Goal: Task Accomplishment & Management: Manage account settings

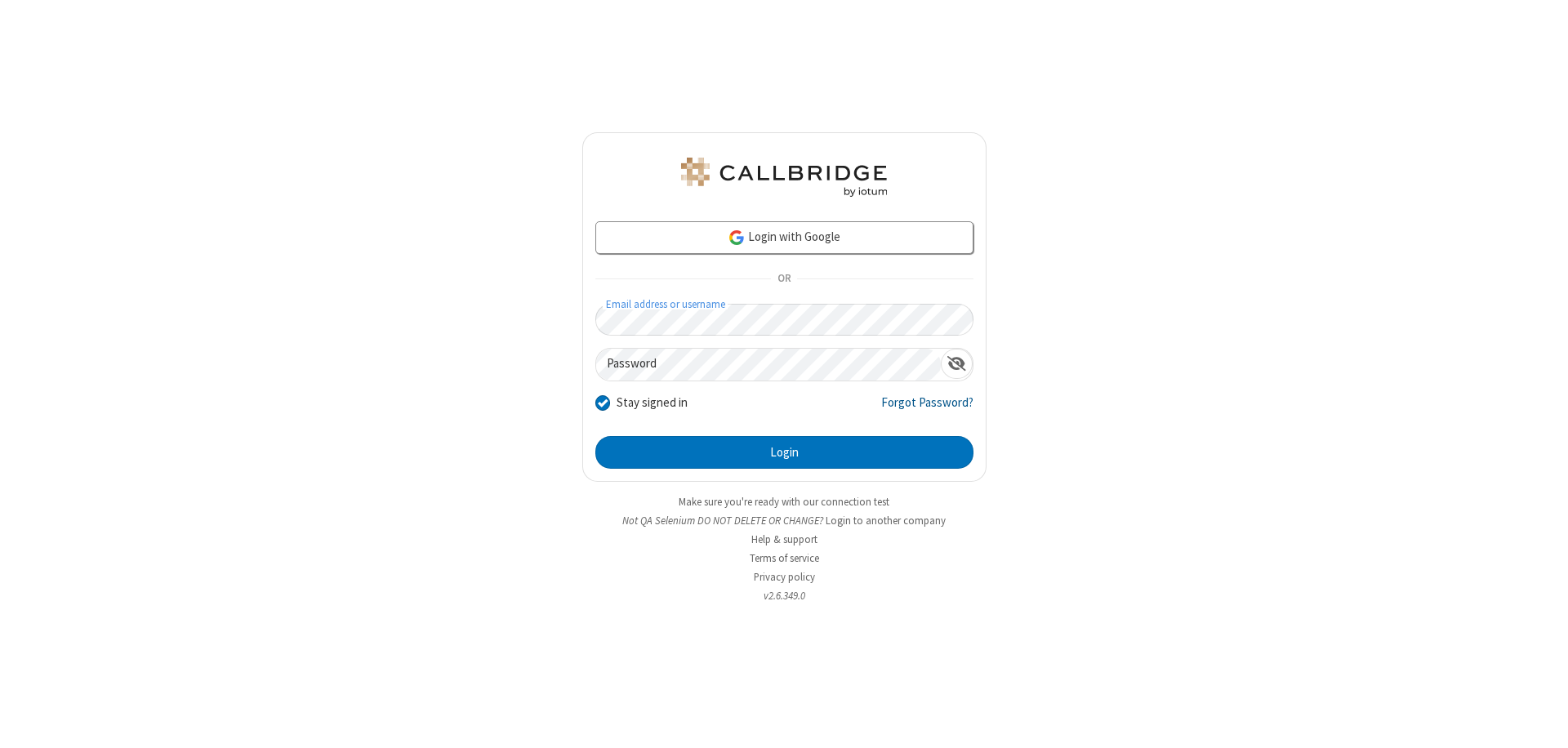
click at [928, 409] on link "Forgot Password?" at bounding box center [927, 409] width 92 height 31
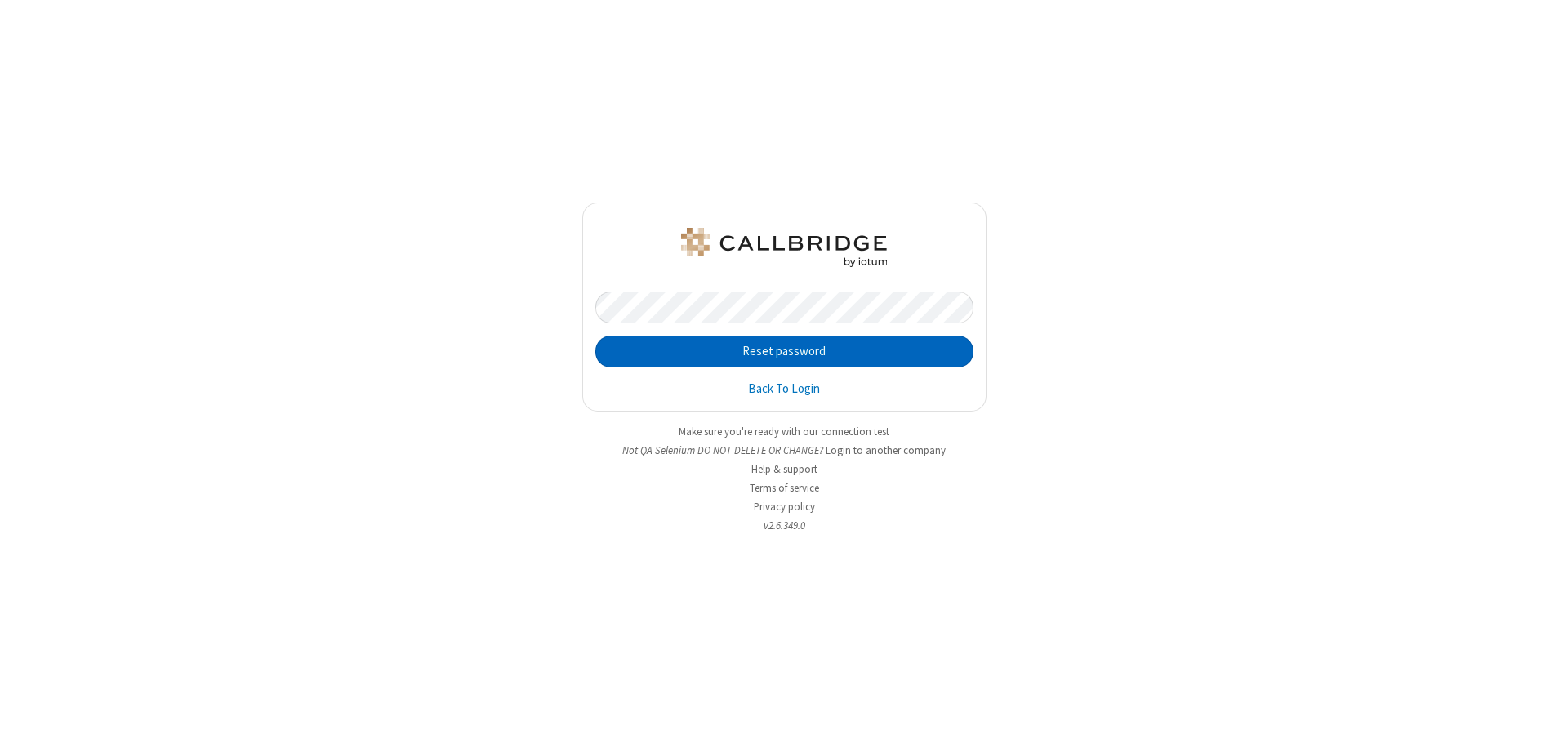
click at [784, 352] on button "Reset password" at bounding box center [784, 352] width 378 height 32
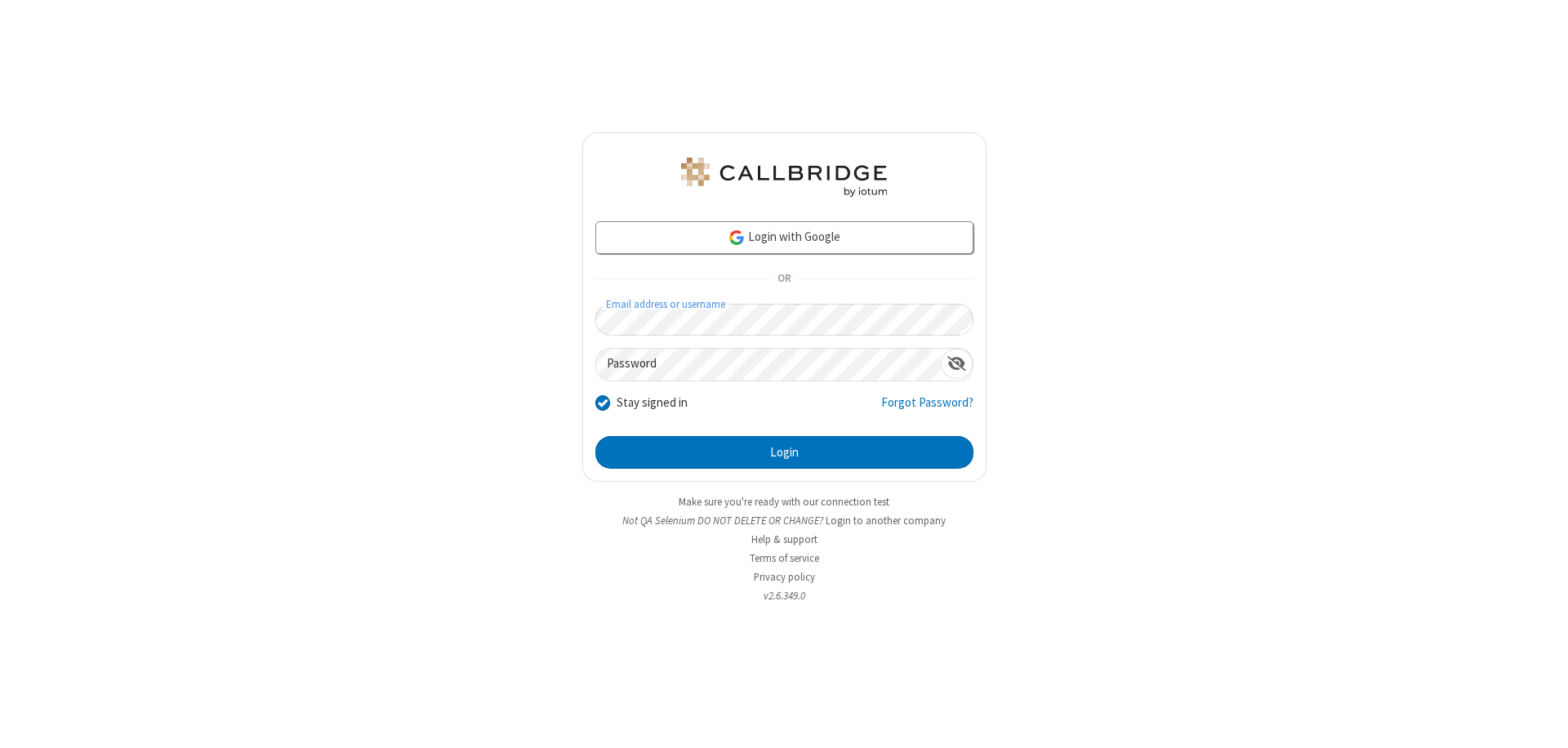
click at [602, 402] on input "Stay signed in" at bounding box center [603, 402] width 15 height 17
checkbox input "false"
click at [784, 452] on button "Login" at bounding box center [784, 452] width 378 height 32
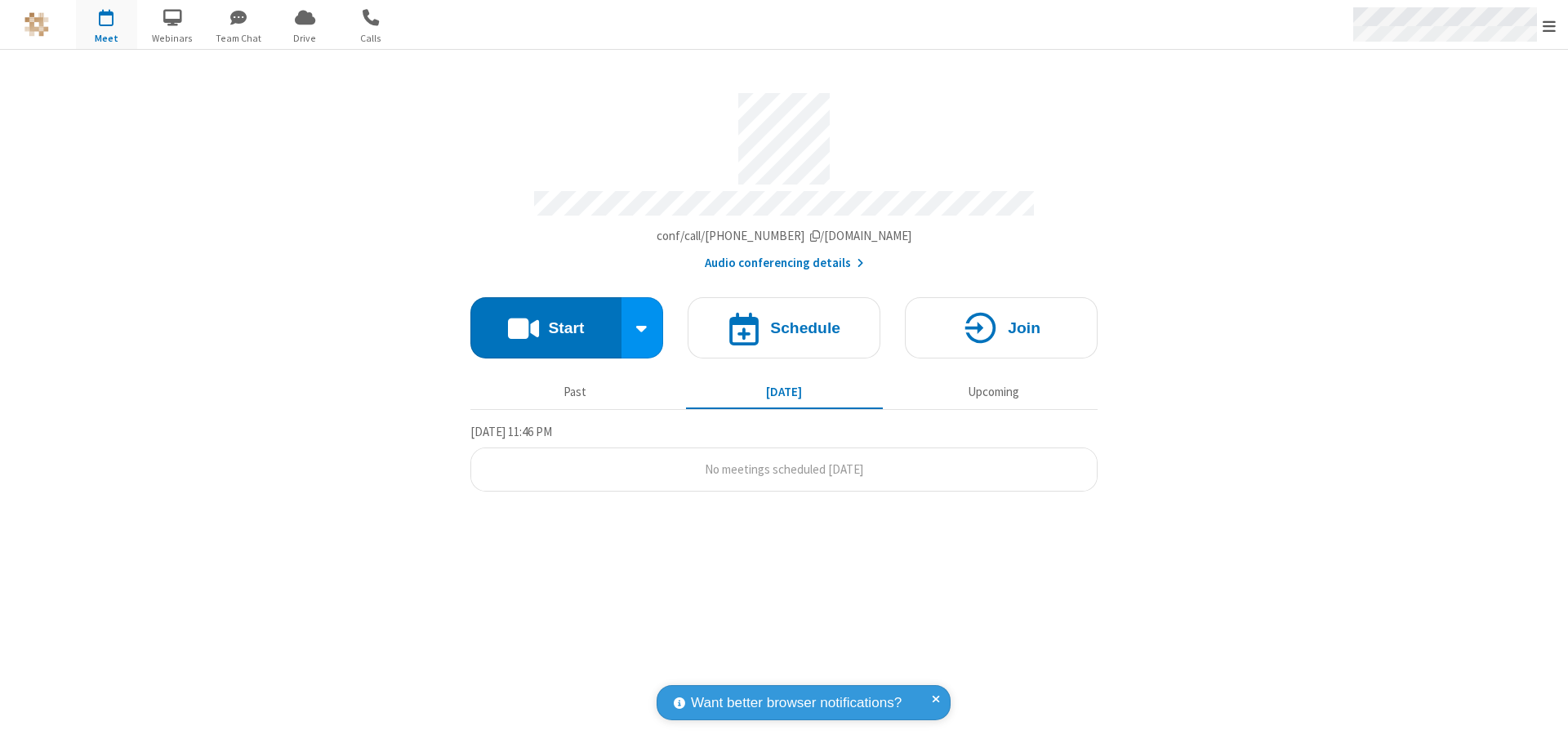
click at [1549, 25] on span "Open menu" at bounding box center [1549, 26] width 13 height 16
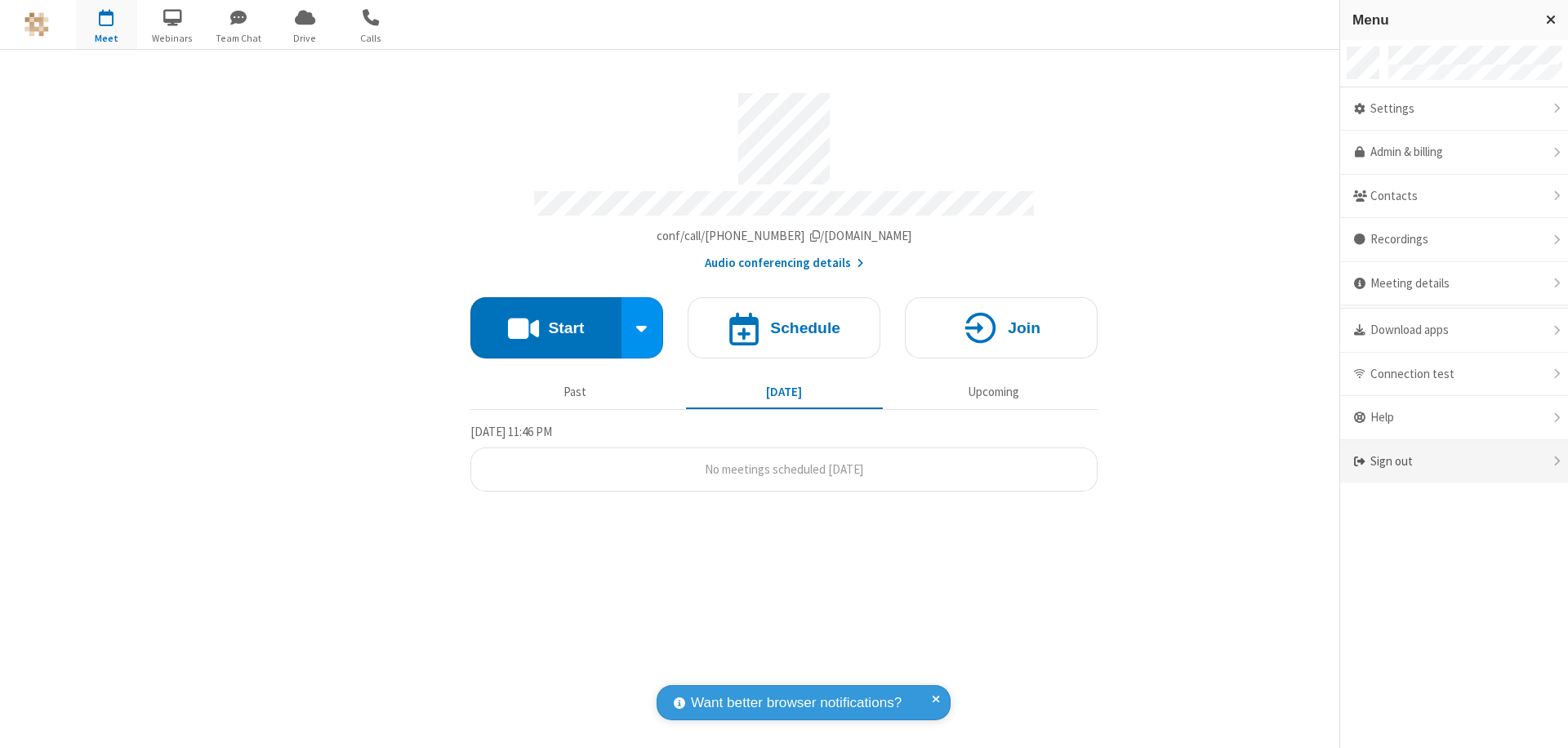
click at [1453, 462] on div "Sign out" at bounding box center [1453, 463] width 227 height 44
